Goal: Task Accomplishment & Management: Use online tool/utility

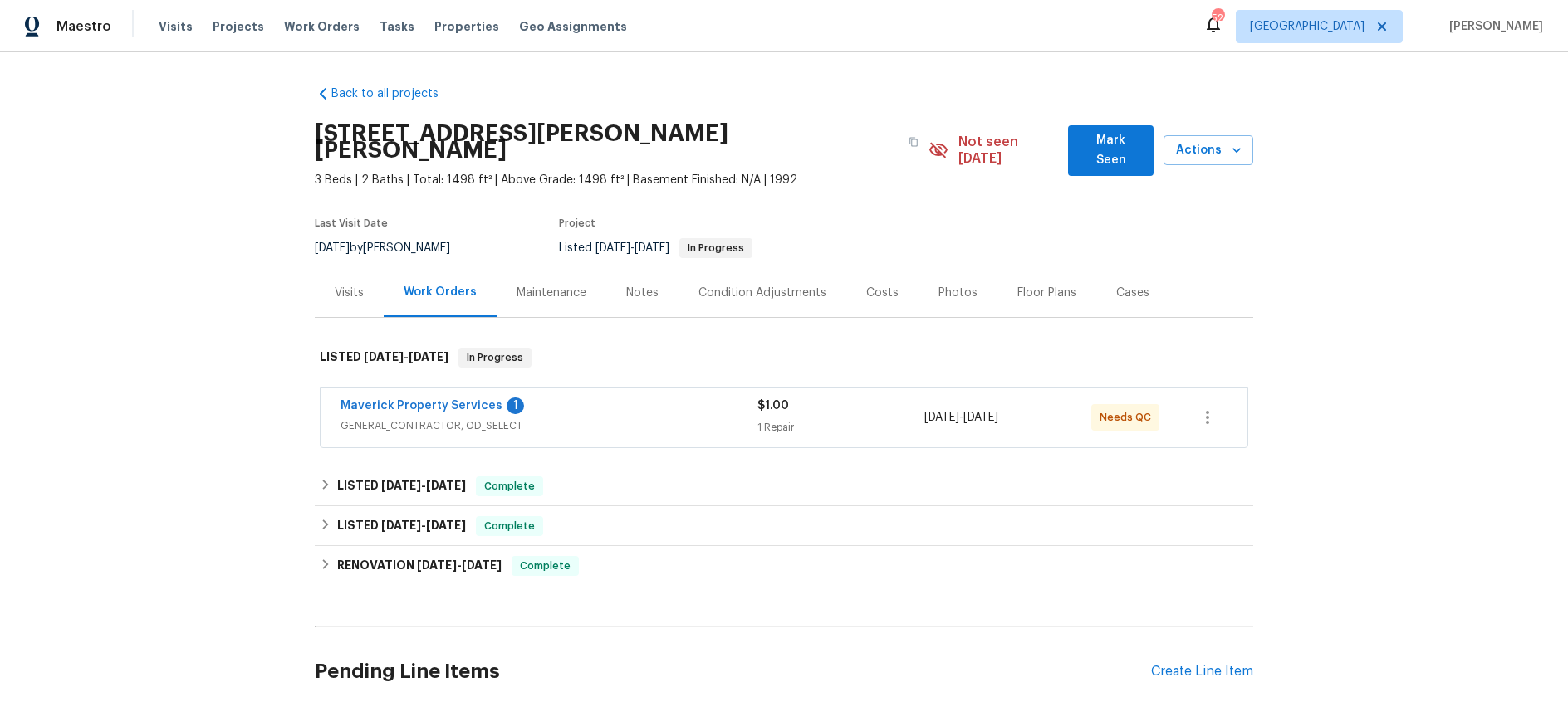
click at [600, 398] on div "Maverick Property Services 1" at bounding box center [549, 408] width 417 height 20
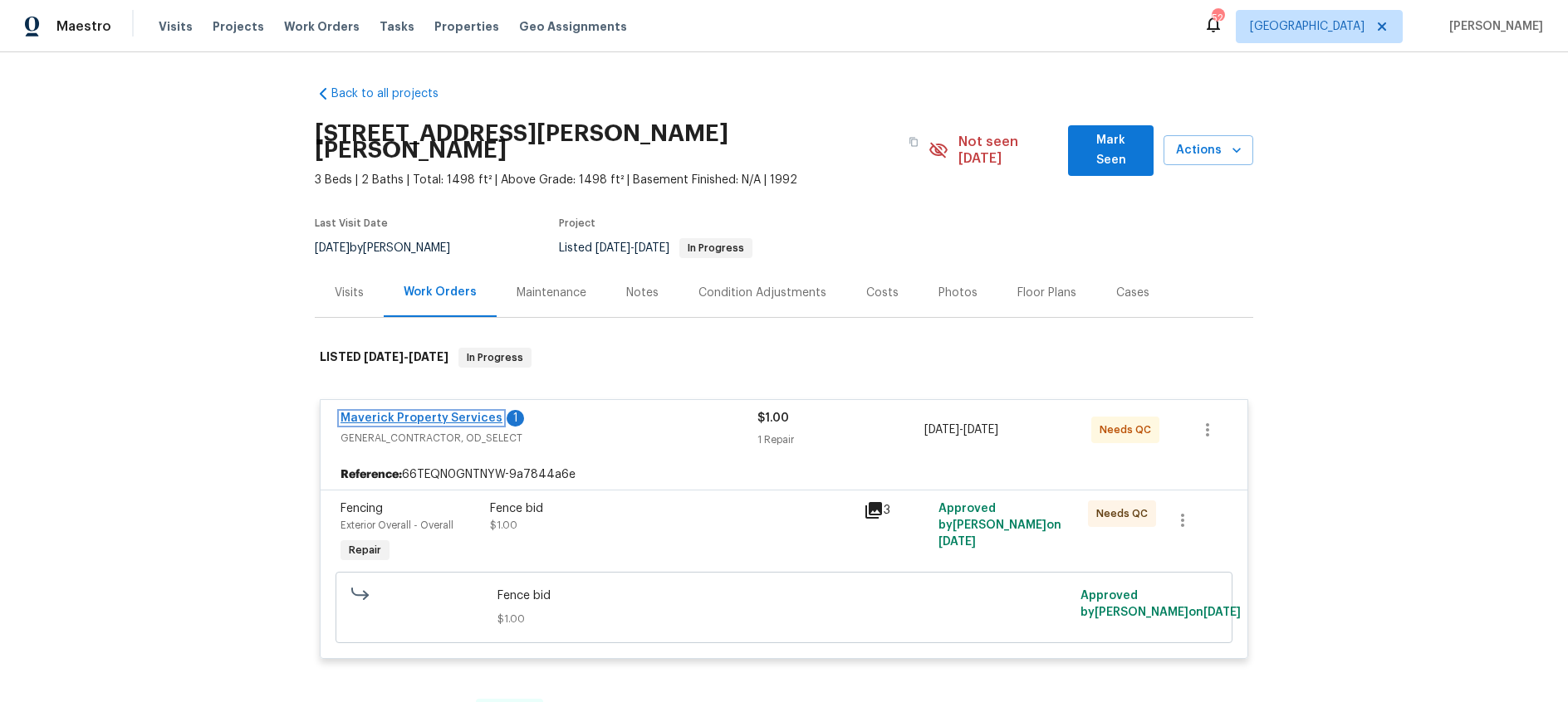
click at [429, 412] on link "Maverick Property Services" at bounding box center [421, 418] width 162 height 11
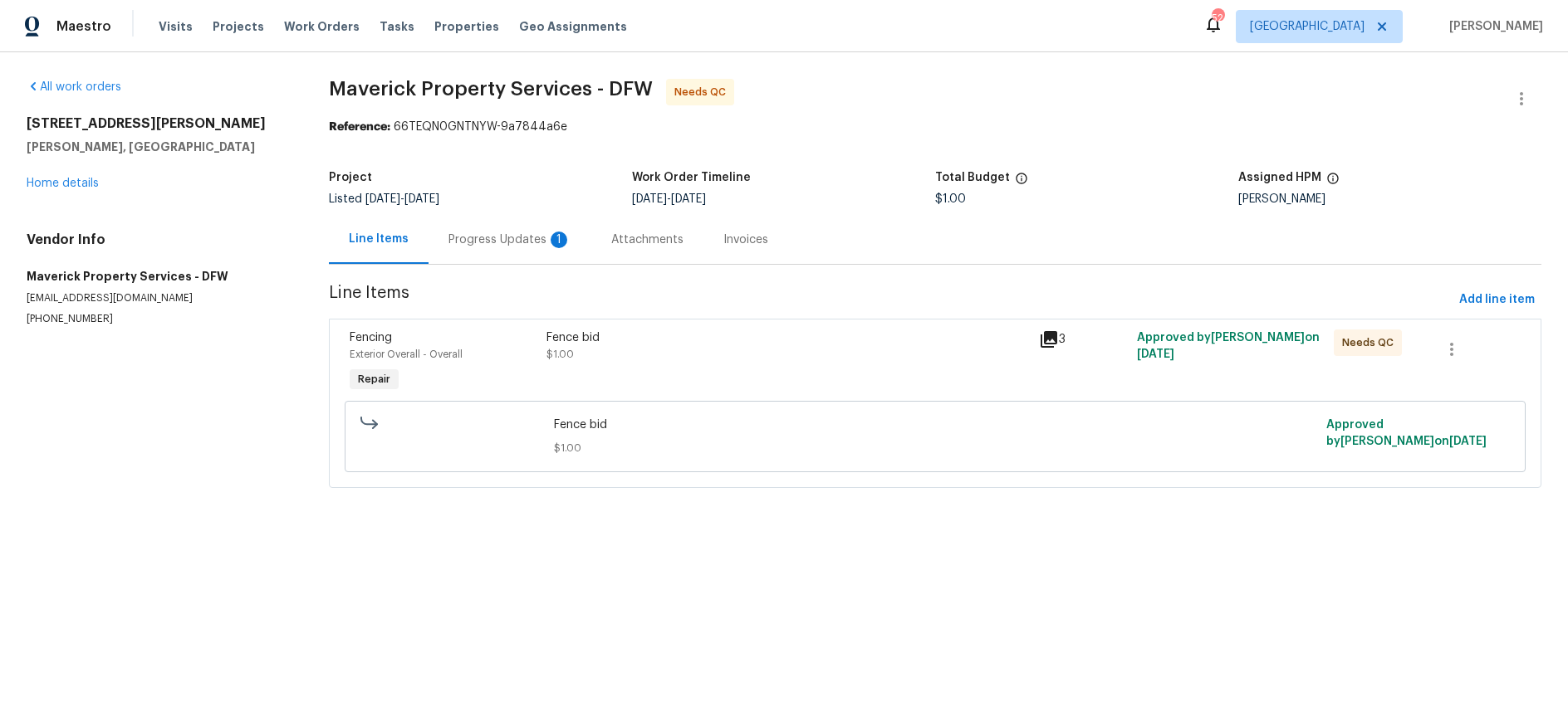
click at [490, 244] on div "Progress Updates 1" at bounding box center [510, 239] width 123 height 16
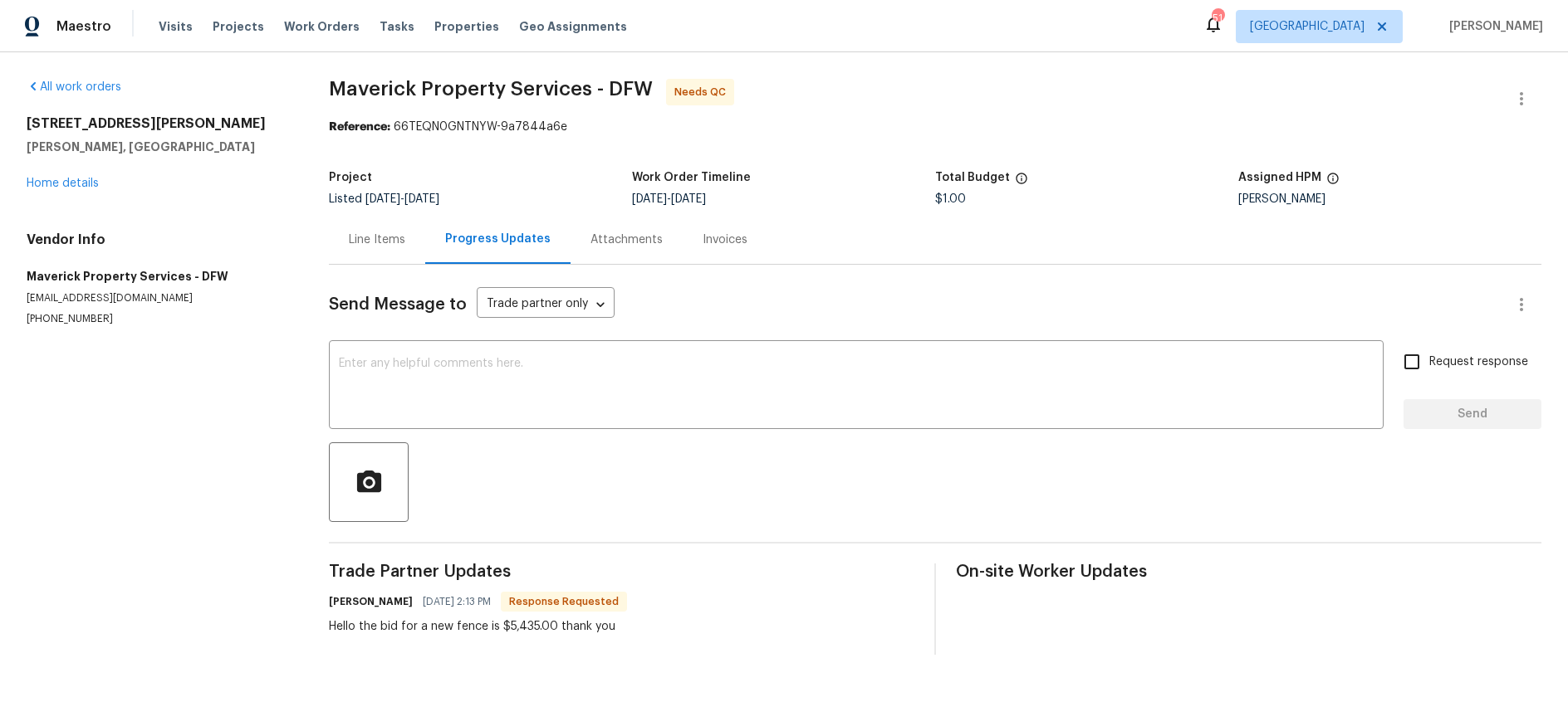
click at [386, 243] on div "Line Items" at bounding box center [376, 239] width 56 height 16
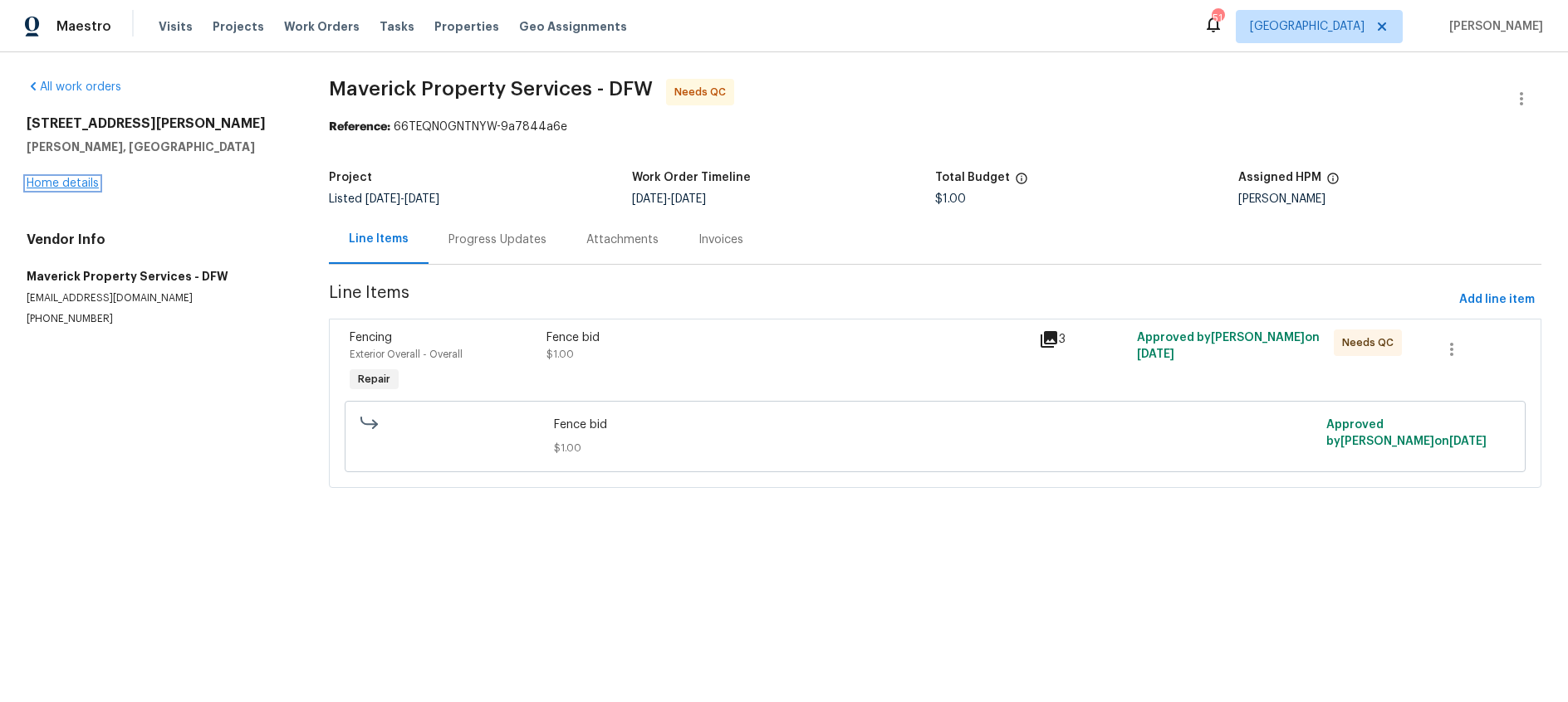
click at [68, 182] on link "Home details" at bounding box center [63, 184] width 72 height 11
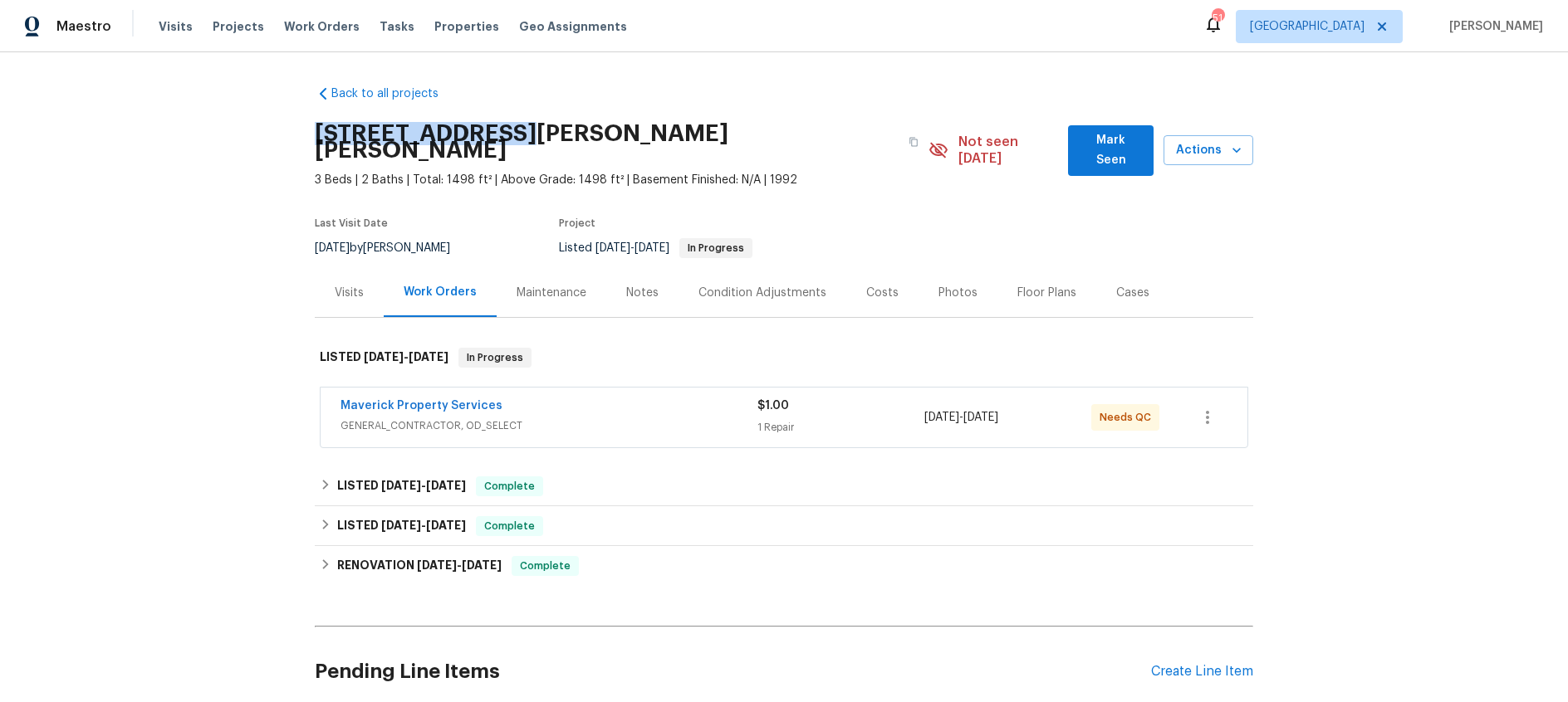
drag, startPoint x: 312, startPoint y: 132, endPoint x: 506, endPoint y: 141, distance: 194.2
click at [505, 140] on div "Back to all projects 2305 Rockhill Rd, McKinney, TX 75072 3 Beds | 2 Baths | To…" at bounding box center [784, 377] width 1568 height 651
copy h2 "2305 Rockhill Rd"
click at [472, 400] on link "Maverick Property Services" at bounding box center [421, 406] width 162 height 11
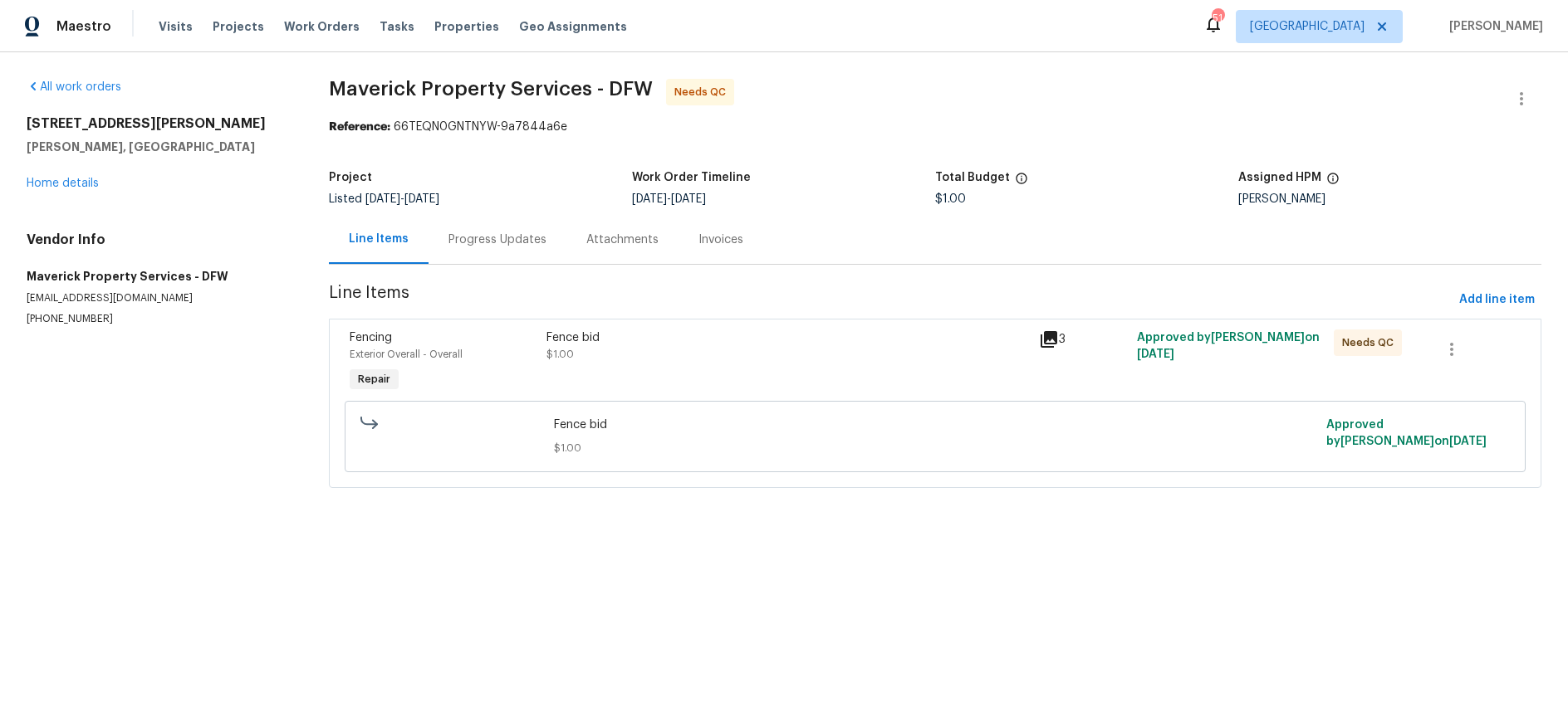
click at [499, 247] on div "Progress Updates" at bounding box center [497, 239] width 98 height 16
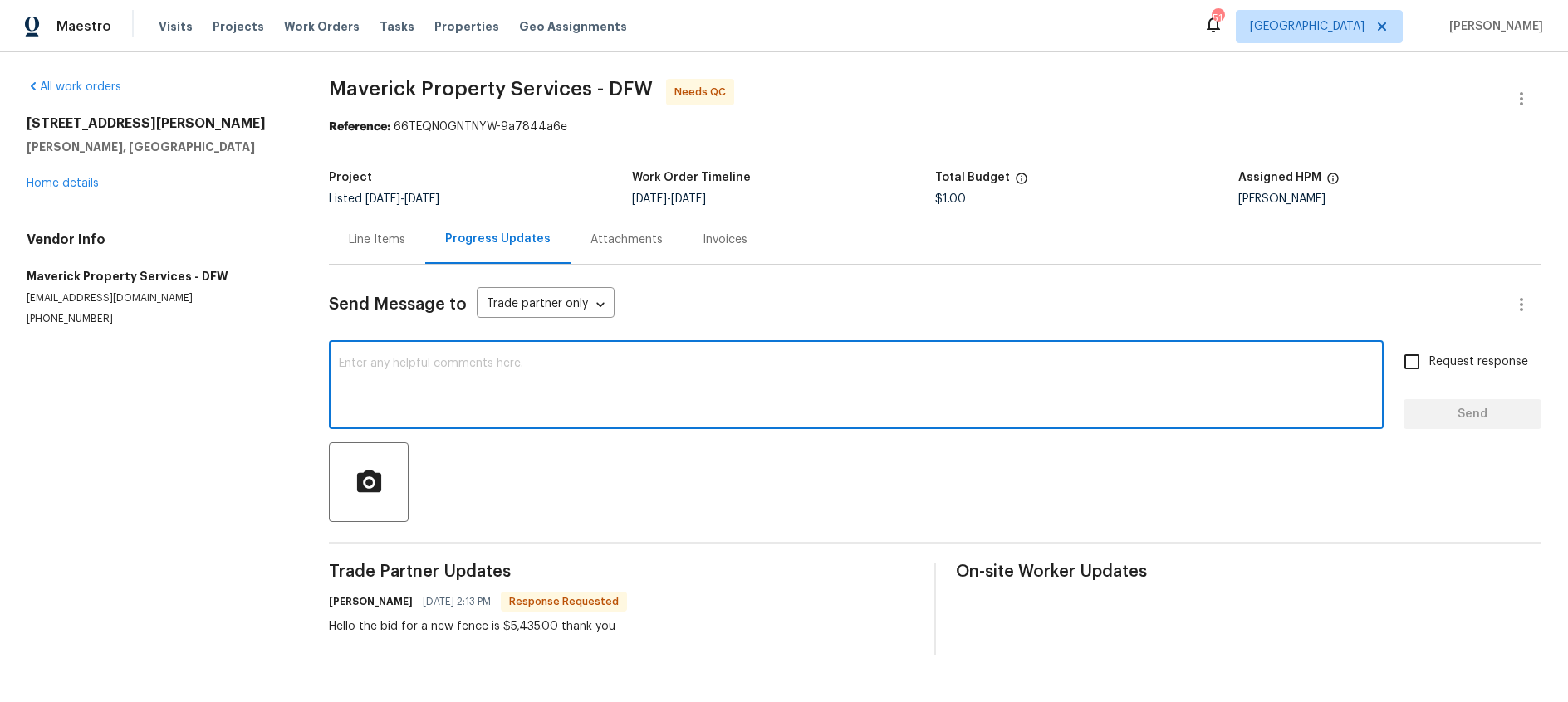
drag, startPoint x: 451, startPoint y: 389, endPoint x: 580, endPoint y: 359, distance: 132.4
click at [452, 389] on textarea at bounding box center [856, 387] width 1035 height 58
type textarea "Hey Jerry, the fence is approved. I'll update the cost. Thanks!"
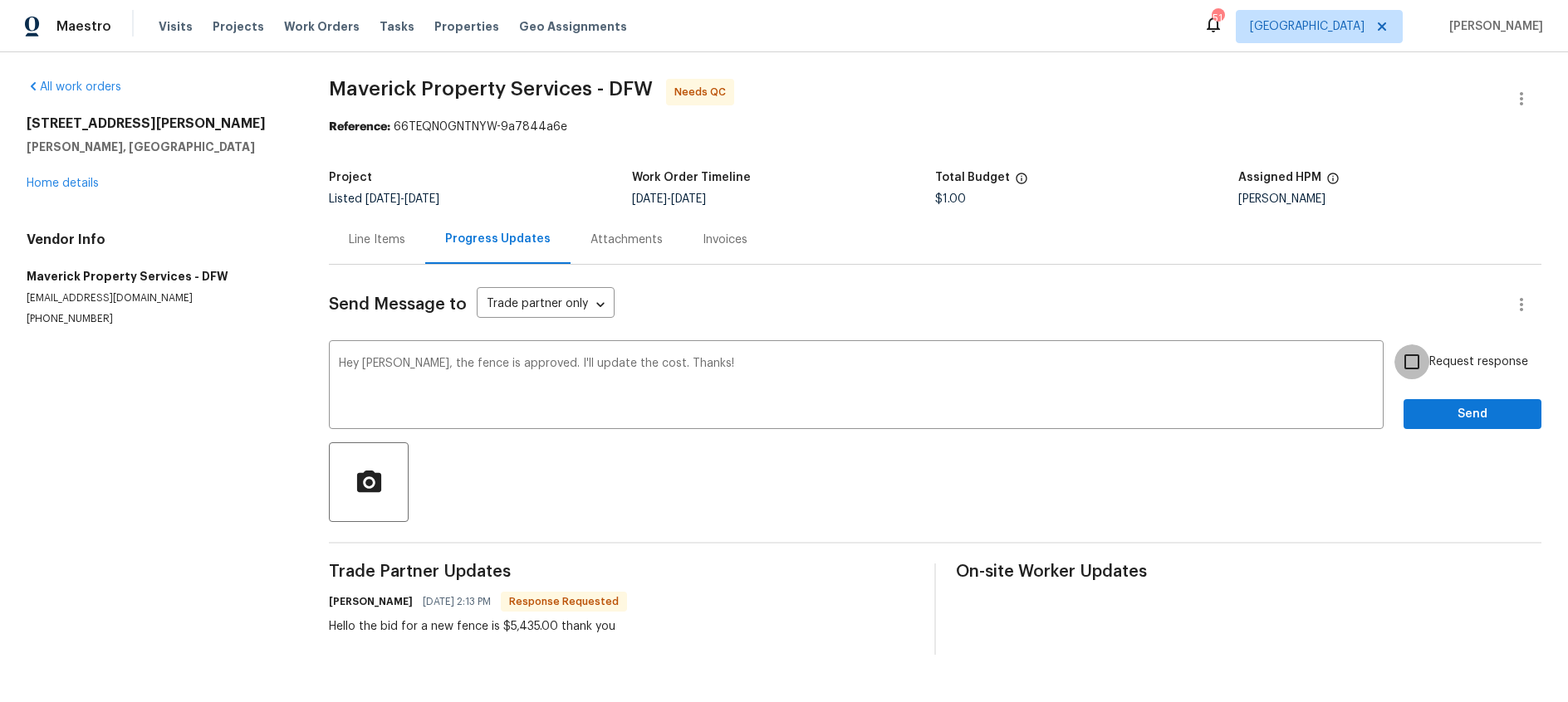
click at [1418, 365] on input "Request response" at bounding box center [1412, 362] width 35 height 35
checkbox input "true"
click at [1432, 418] on span "Send" at bounding box center [1472, 415] width 111 height 21
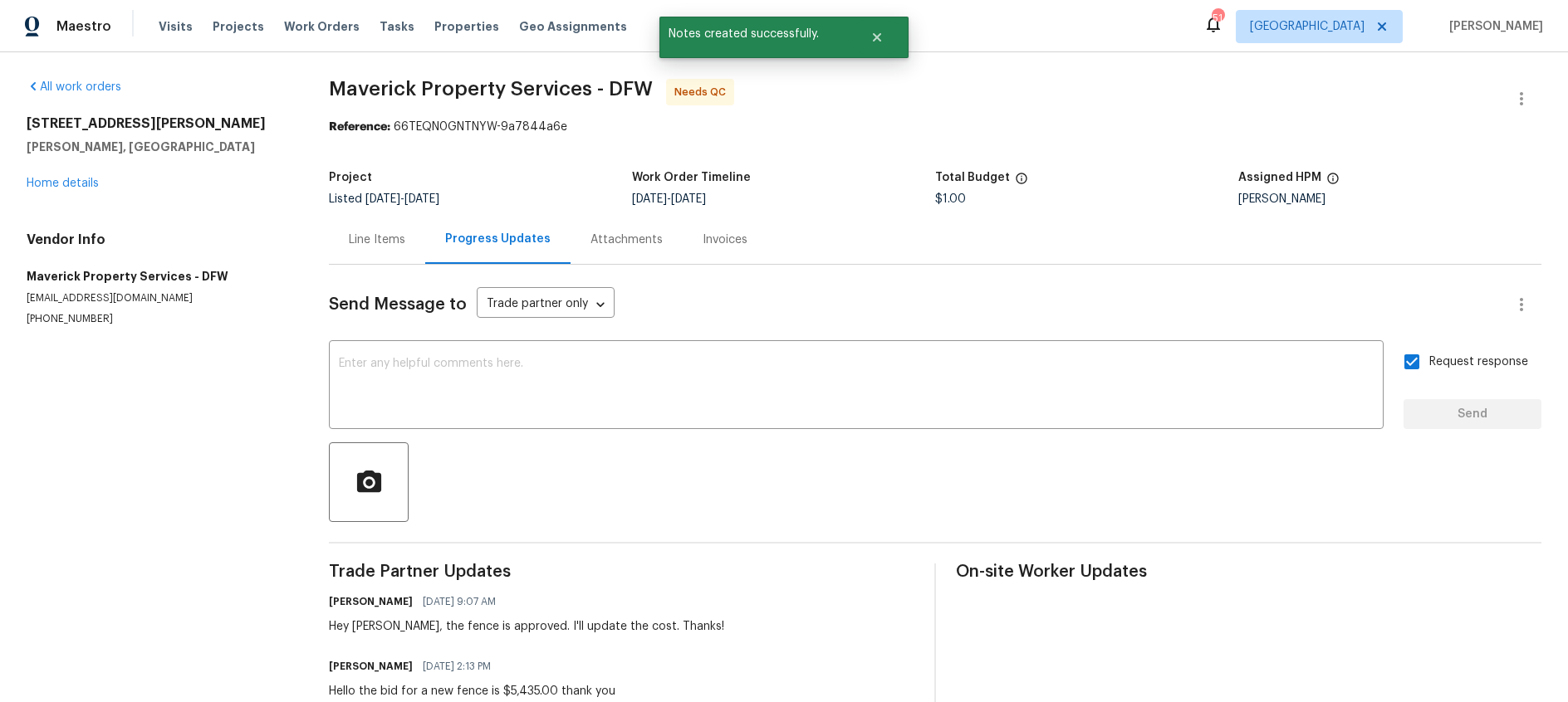
click at [378, 244] on div "Line Items" at bounding box center [376, 239] width 56 height 16
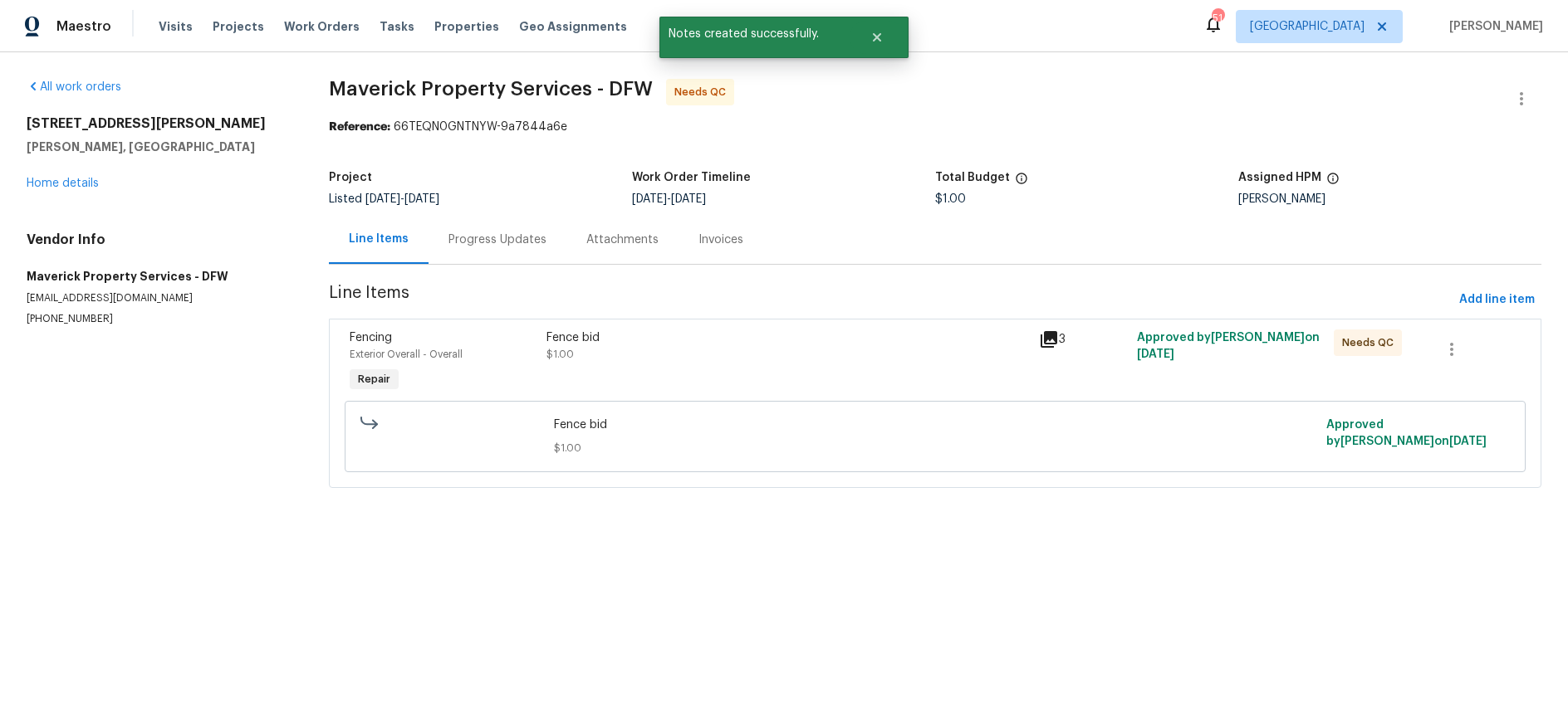
click at [710, 364] on div "Fence bid $1.00" at bounding box center [787, 363] width 493 height 76
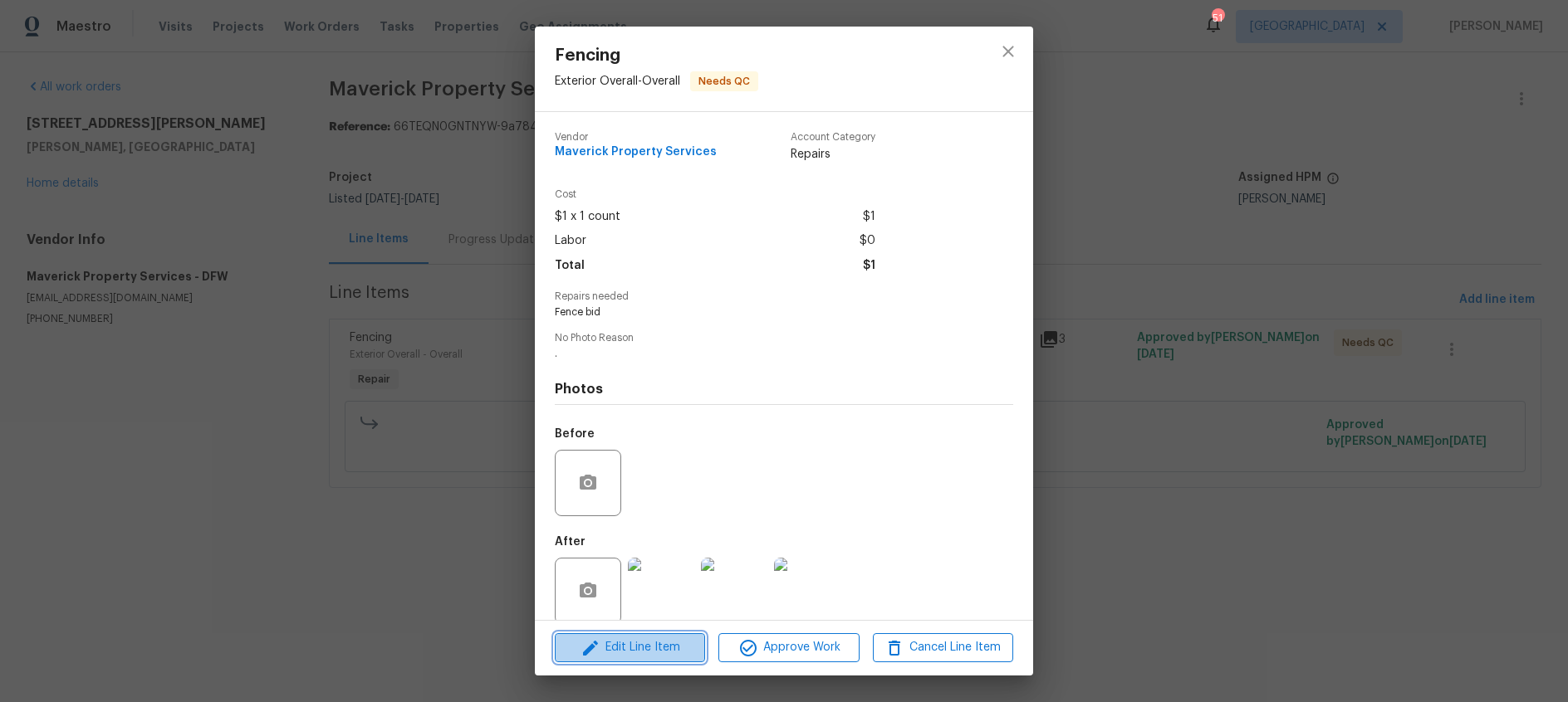
click at [636, 644] on span "Edit Line Item" at bounding box center [630, 648] width 140 height 21
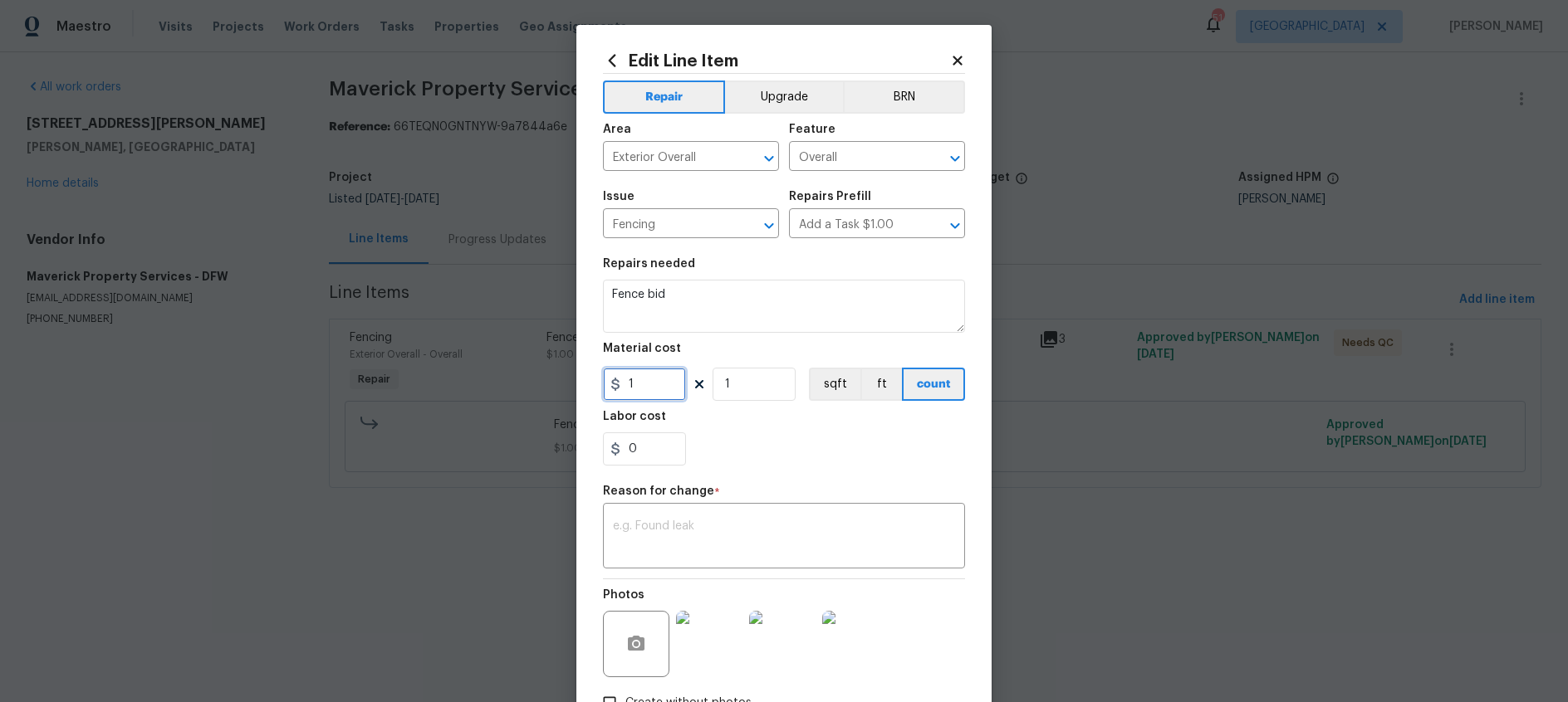
drag, startPoint x: 639, startPoint y: 383, endPoint x: 555, endPoint y: 372, distance: 84.7
click at [555, 372] on div "Edit Line Item Repair Upgrade BRN Area Exterior Overall ​ Feature Overall ​ Iss…" at bounding box center [784, 351] width 1568 height 702
type input "5435"
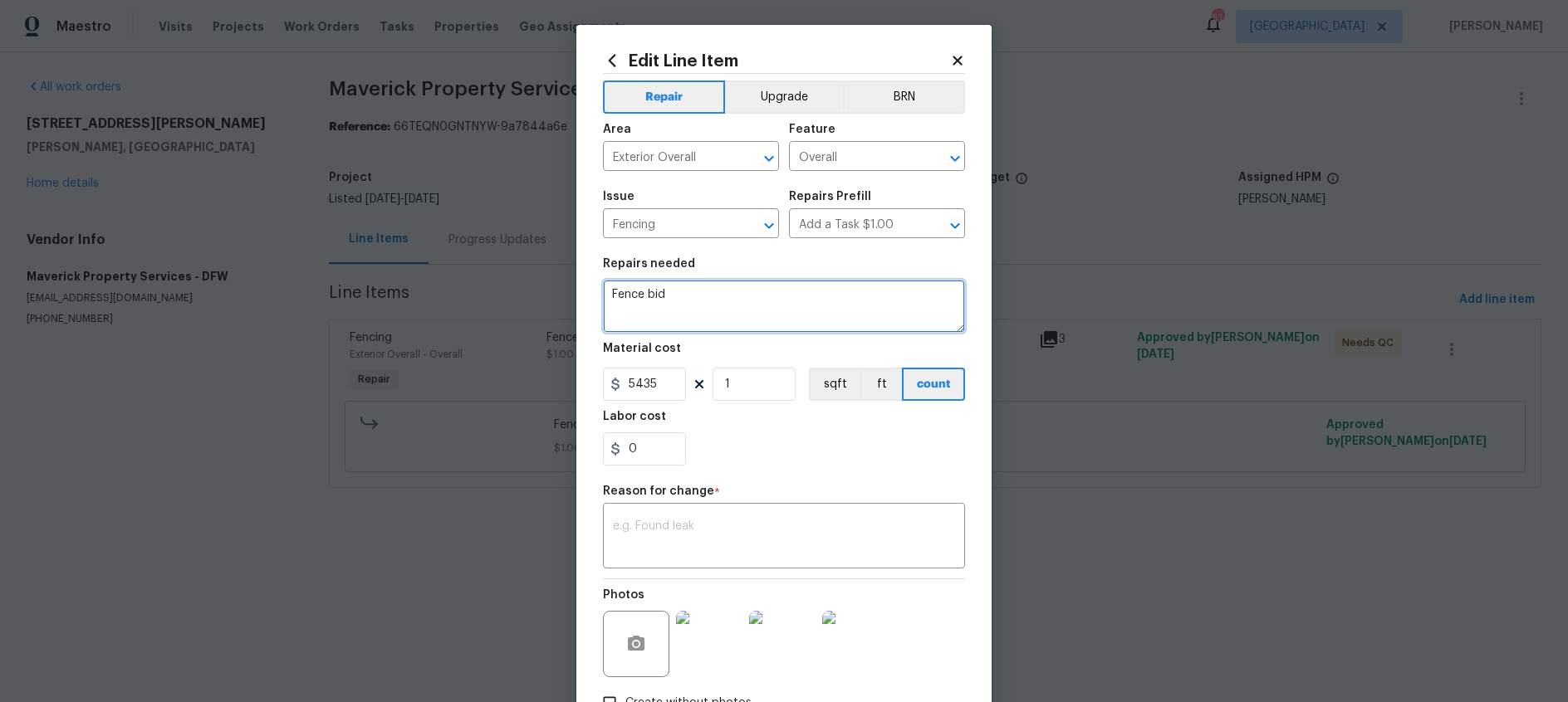
drag, startPoint x: 714, startPoint y: 298, endPoint x: 469, endPoint y: 295, distance: 245.0
click at [469, 295] on div "Edit Line Item Repair Upgrade BRN Area Exterior Overall ​ Feature Overall ​ Iss…" at bounding box center [784, 351] width 1568 height 702
type textarea "Install fence."
click at [643, 517] on div "x ​" at bounding box center [784, 538] width 362 height 62
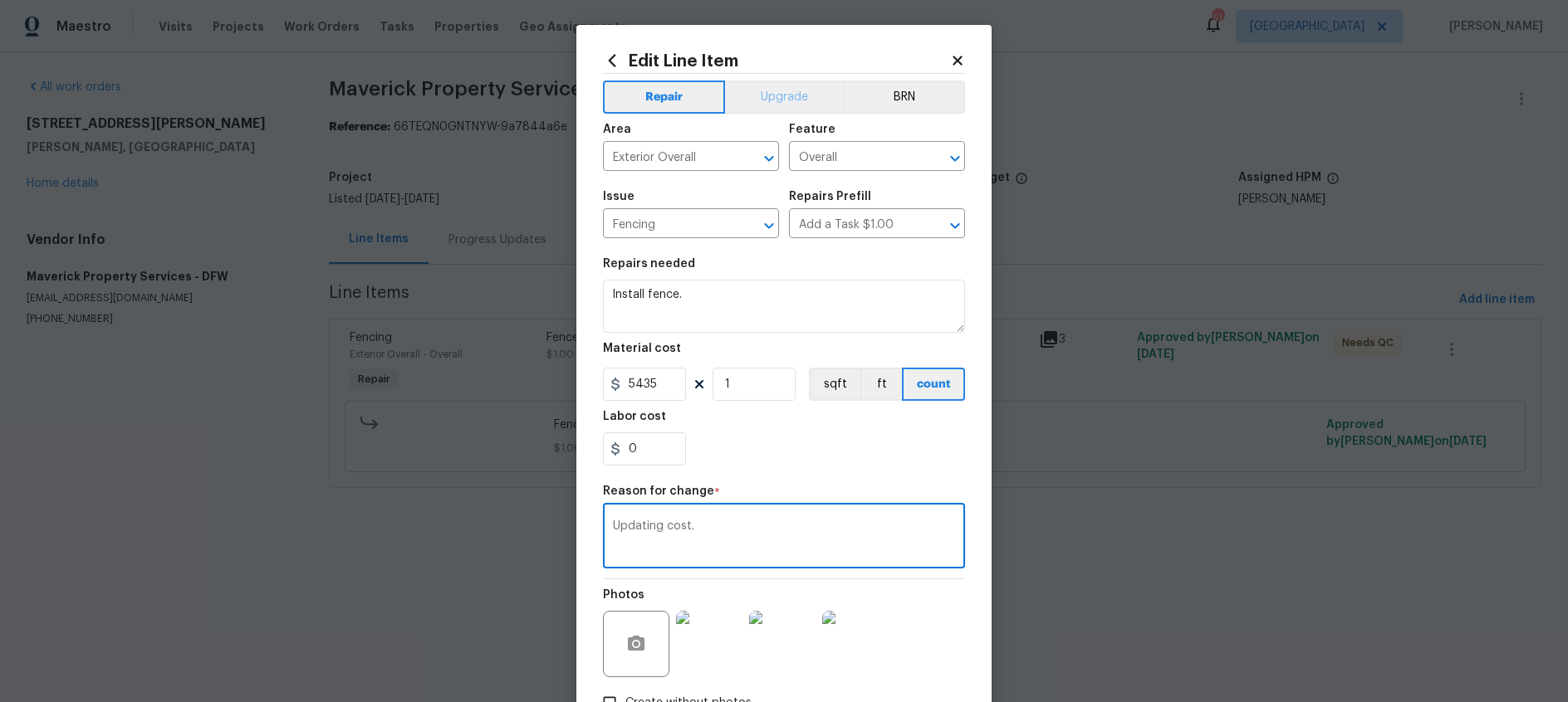
type textarea "Updating cost."
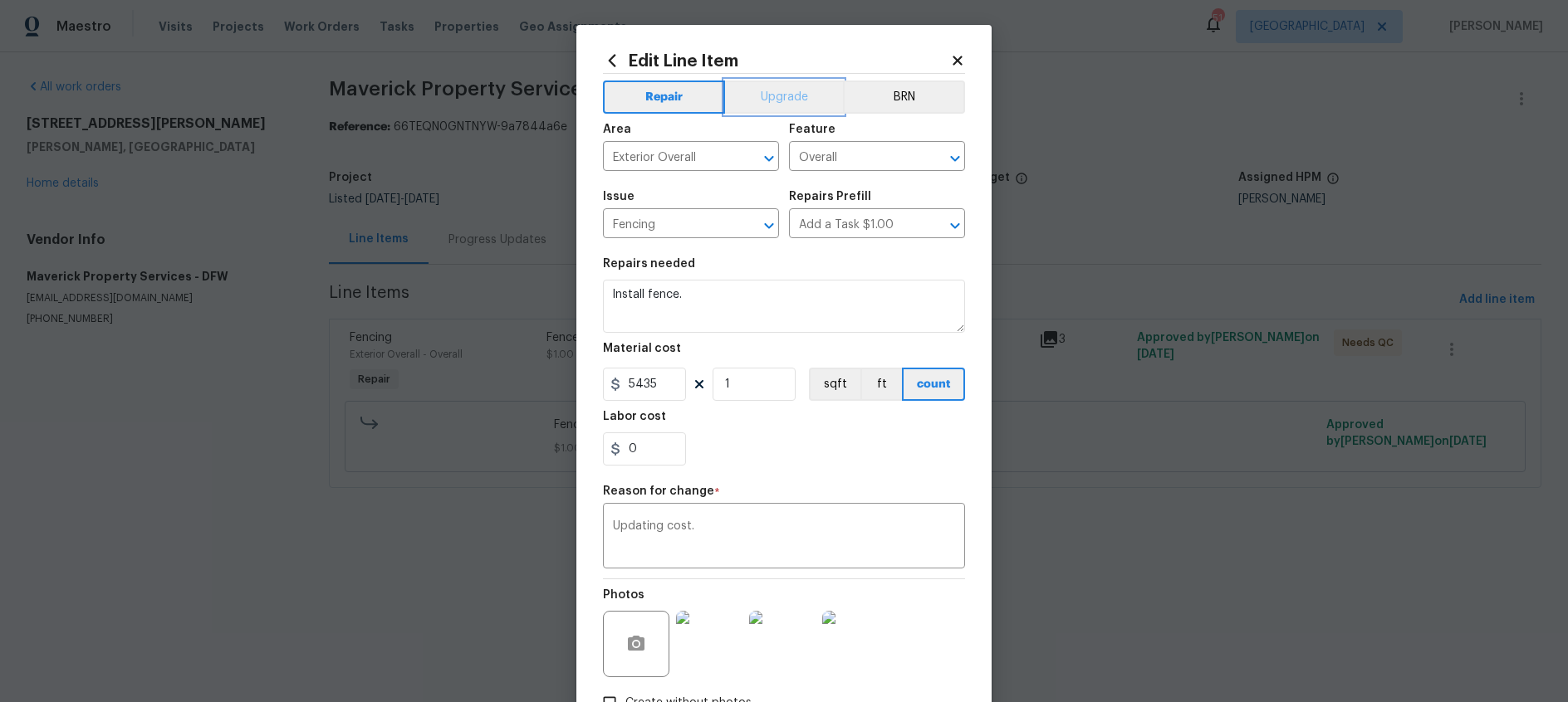
click at [770, 96] on button "Upgrade" at bounding box center [784, 97] width 119 height 33
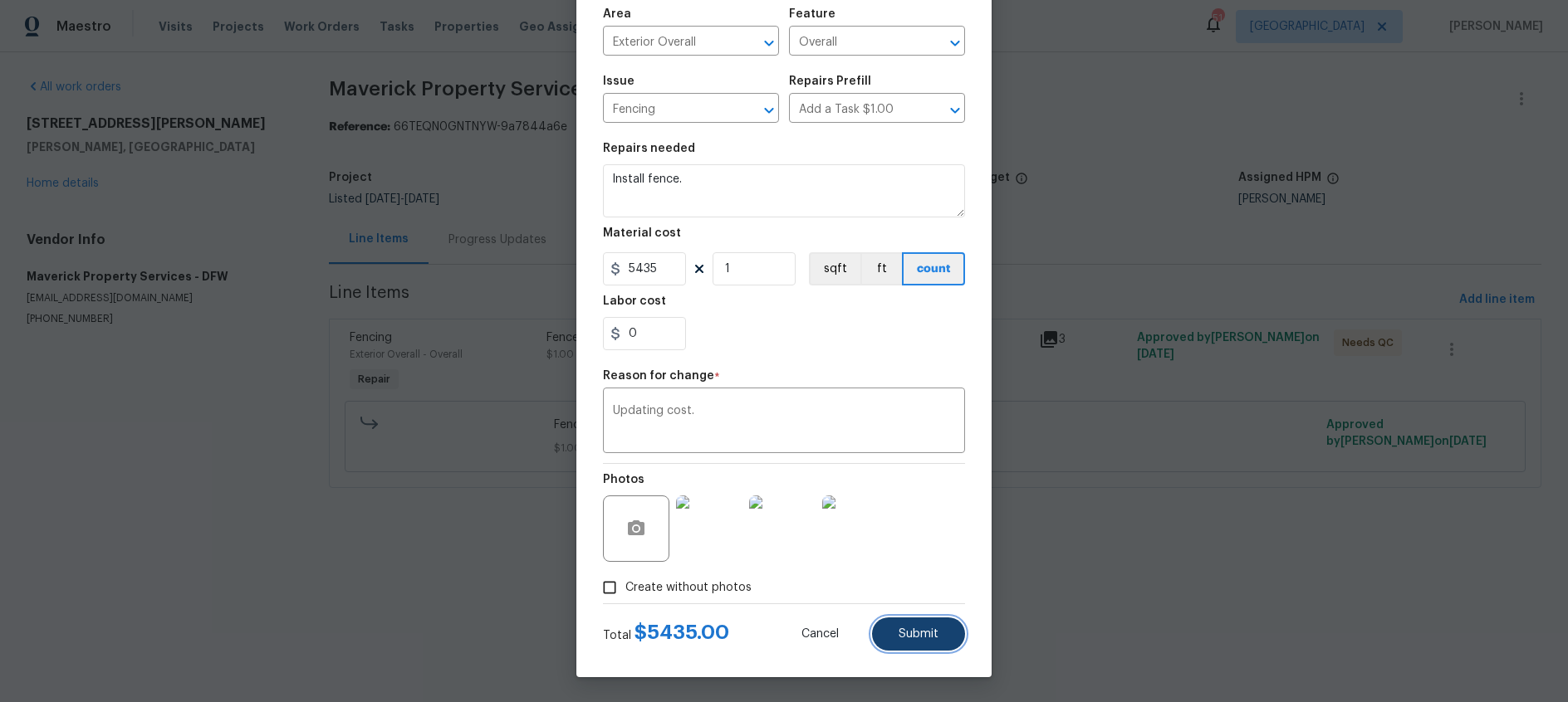
click at [932, 635] on span "Submit" at bounding box center [918, 634] width 40 height 12
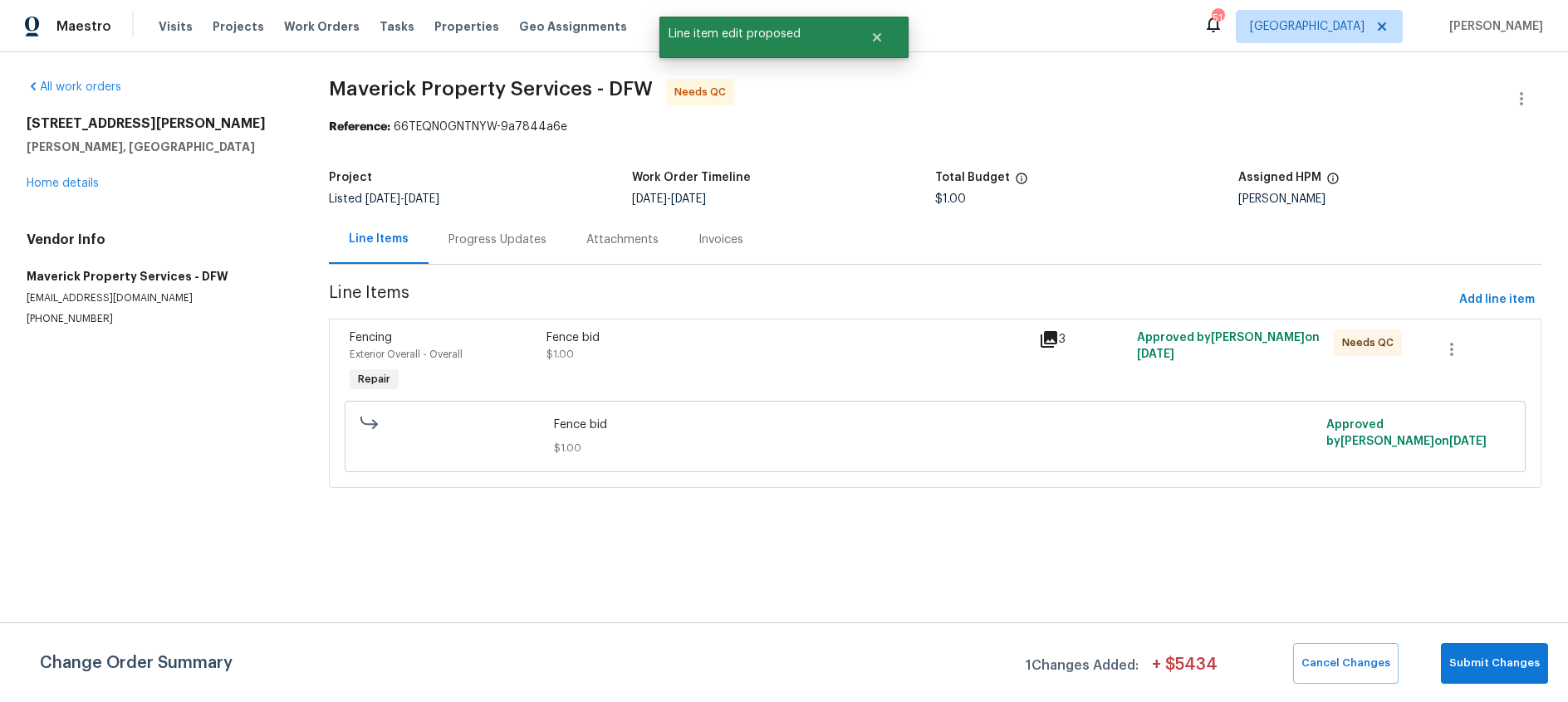
scroll to position [0, 0]
click at [1477, 657] on span "Submit Changes" at bounding box center [1494, 664] width 90 height 19
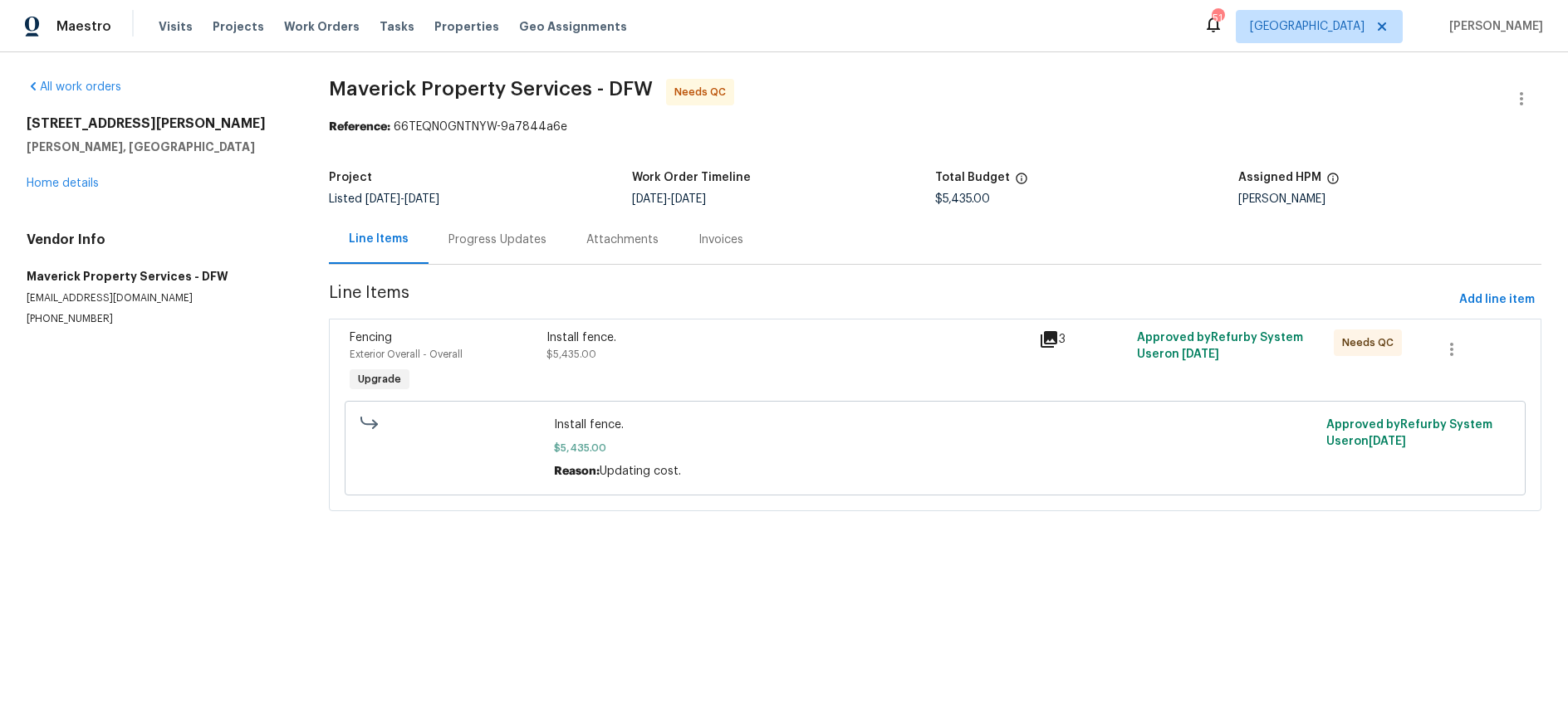
click at [508, 244] on div "Progress Updates" at bounding box center [497, 239] width 98 height 16
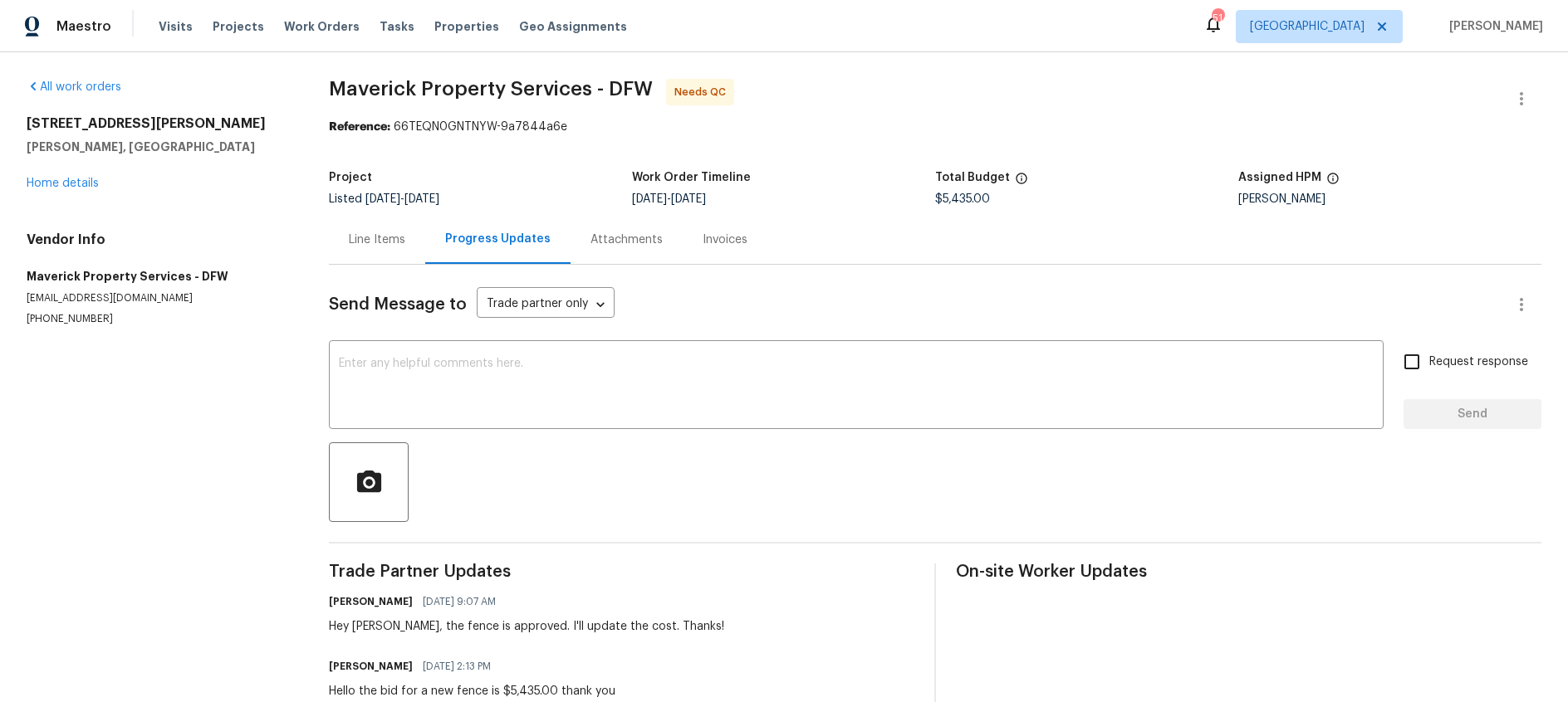
click at [361, 247] on div "Line Items" at bounding box center [376, 239] width 56 height 16
